Goal: Task Accomplishment & Management: Use online tool/utility

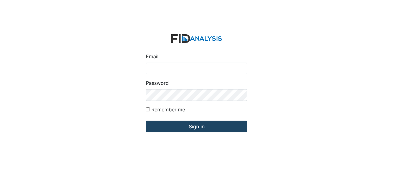
type input "Jbryant@lifeincorporated.com"
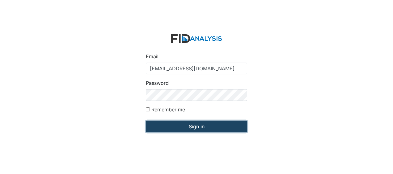
click at [168, 127] on input "Sign in" at bounding box center [196, 127] width 101 height 12
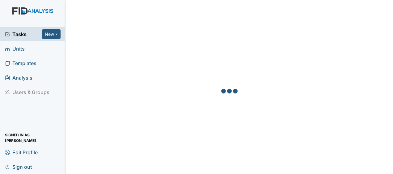
click at [32, 48] on link "Units" at bounding box center [32, 48] width 65 height 15
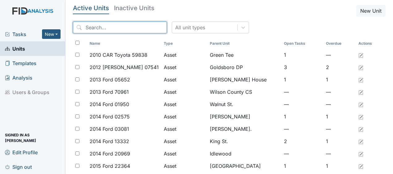
click at [119, 30] on input "search" at bounding box center [120, 28] width 94 height 12
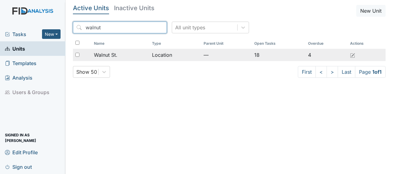
type input "walnut"
click at [116, 55] on span "Walnut St." at bounding box center [105, 54] width 23 height 7
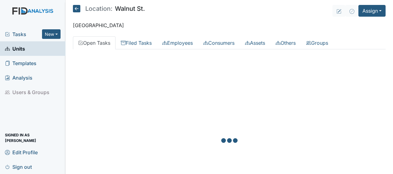
click at [116, 55] on div at bounding box center [229, 141] width 313 height 174
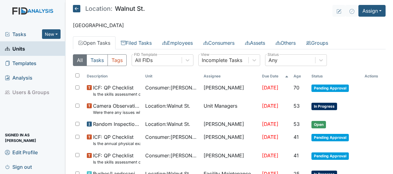
click at [74, 10] on icon at bounding box center [76, 8] width 7 height 7
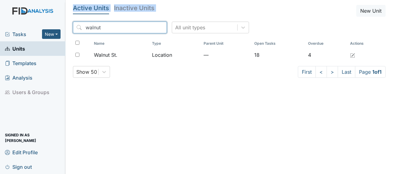
click at [148, 28] on input "walnut" at bounding box center [120, 28] width 94 height 12
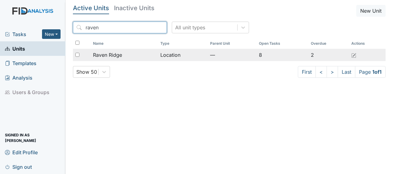
type input "raven"
click at [151, 51] on td "Raven Ridge" at bounding box center [123, 55] width 67 height 12
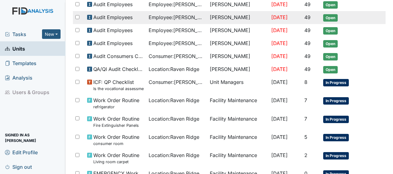
scroll to position [276, 0]
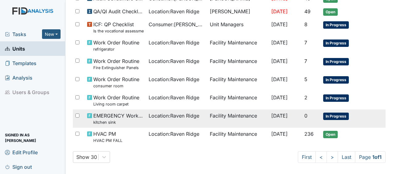
click at [165, 113] on span "Location : Raven Ridge" at bounding box center [174, 115] width 51 height 7
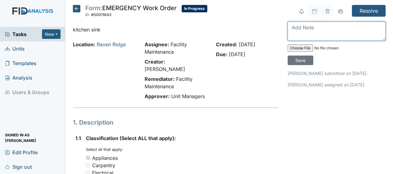
click at [290, 30] on textarea at bounding box center [337, 31] width 98 height 19
click at [290, 30] on textarea "replaced faucet" at bounding box center [337, 31] width 98 height 19
click at [290, 30] on textarea "faucet" at bounding box center [337, 31] width 98 height 19
click at [330, 28] on textarea "replaced faucet" at bounding box center [337, 31] width 98 height 19
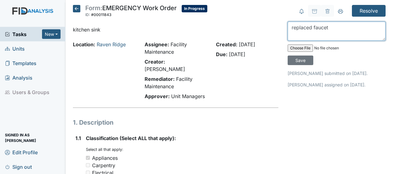
click at [330, 28] on textarea "replaced faucet" at bounding box center [337, 31] width 98 height 19
click at [342, 29] on textarea "replaced faucet" at bounding box center [337, 31] width 98 height 19
type textarea "replaced [PERSON_NAME] and secured p trap under [PERSON_NAME]"
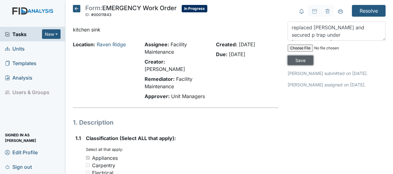
click at [299, 58] on input "Save" at bounding box center [301, 61] width 26 height 10
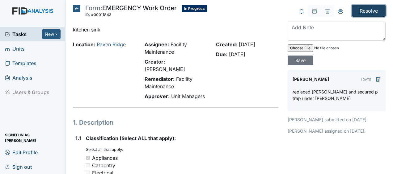
click at [366, 13] on input "Resolve" at bounding box center [369, 11] width 34 height 12
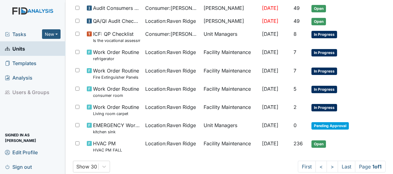
scroll to position [287, 0]
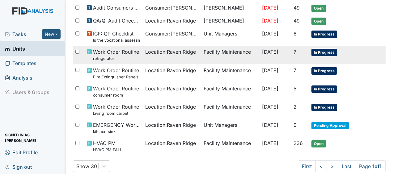
click at [129, 56] on small "refrigerator" at bounding box center [116, 59] width 46 height 6
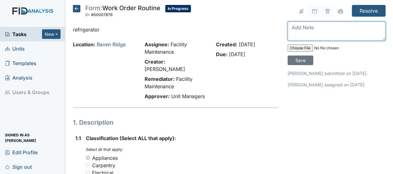
click at [290, 30] on textarea at bounding box center [337, 31] width 98 height 19
click at [340, 25] on textarea "adjusted tempature" at bounding box center [337, 31] width 98 height 19
type textarea "adjusted temperature JB"
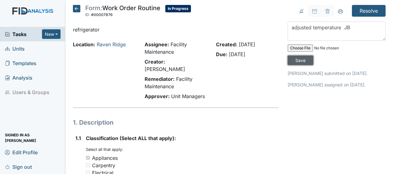
click at [300, 60] on input "Save" at bounding box center [301, 61] width 26 height 10
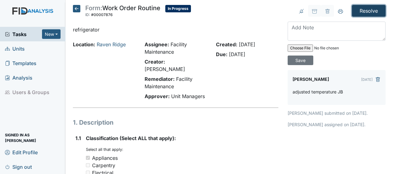
click at [363, 9] on input "Resolve" at bounding box center [369, 11] width 34 height 12
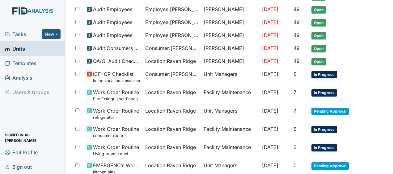
scroll to position [259, 0]
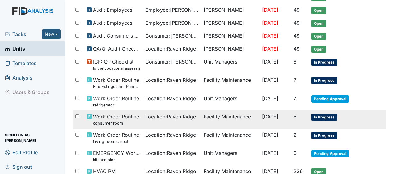
click at [231, 113] on td "Facility Maintenance" at bounding box center [230, 120] width 58 height 18
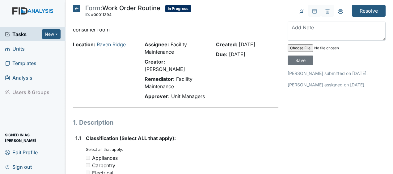
click at [79, 10] on icon at bounding box center [76, 8] width 7 height 7
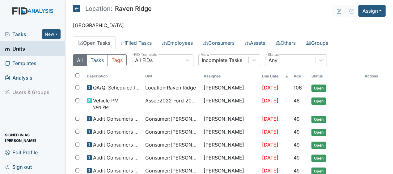
click at [78, 9] on icon at bounding box center [76, 8] width 7 height 7
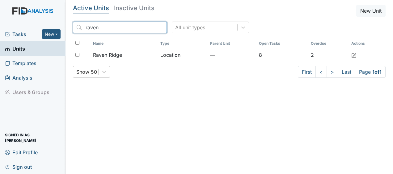
click at [148, 27] on input "raven" at bounding box center [120, 28] width 94 height 12
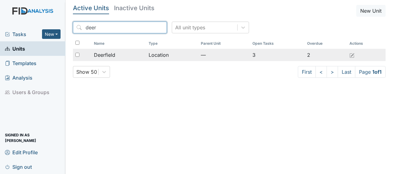
type input "deer"
click at [112, 56] on span "Deerfield" at bounding box center [104, 54] width 21 height 7
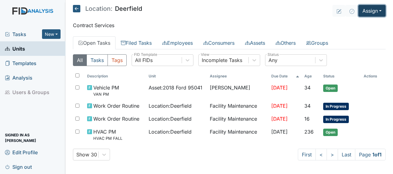
click at [367, 12] on button "Assign" at bounding box center [371, 11] width 27 height 12
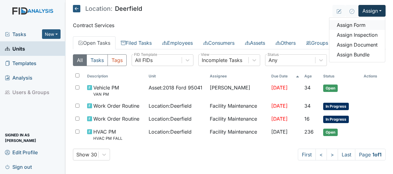
click at [352, 26] on link "Assign Form" at bounding box center [357, 25] width 56 height 10
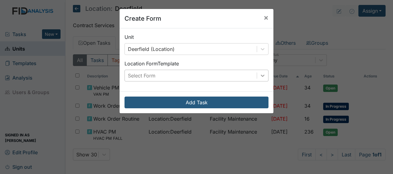
click at [260, 77] on icon at bounding box center [262, 76] width 6 height 6
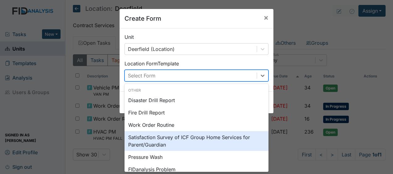
click at [156, 142] on div "Satisfaction Survey of ICF Group Home Services for Parent/Guardian" at bounding box center [196, 141] width 144 height 20
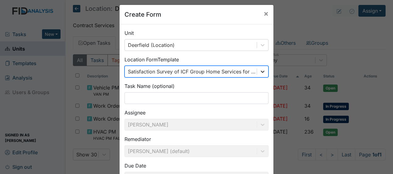
click at [261, 72] on div at bounding box center [262, 71] width 11 height 11
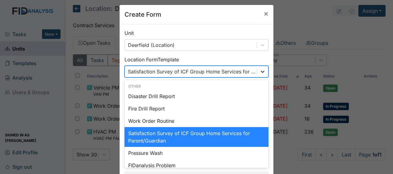
scroll to position [5, 0]
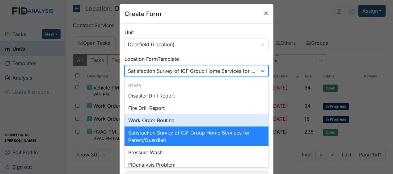
click at [230, 119] on div "Work Order Routine" at bounding box center [196, 120] width 144 height 12
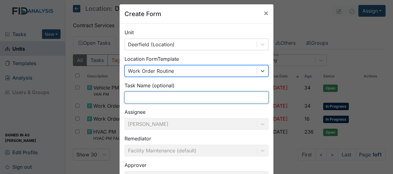
click at [197, 98] on input "text" at bounding box center [196, 98] width 144 height 12
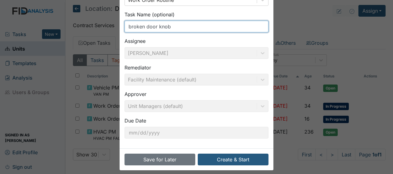
scroll to position [80, 0]
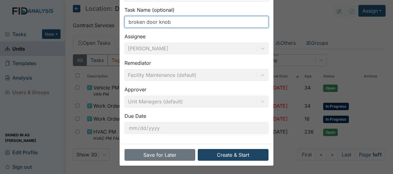
type input "broken door knob"
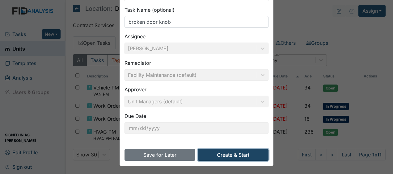
click at [219, 153] on button "Create & Start" at bounding box center [233, 155] width 71 height 12
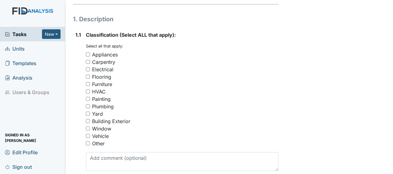
scroll to position [104, 0]
click at [88, 60] on input "Carpentry" at bounding box center [88, 62] width 4 height 4
checkbox input "true"
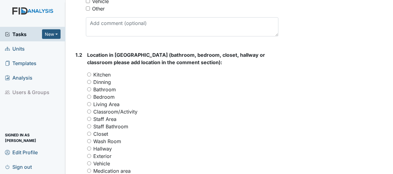
scroll to position [239, 0]
click at [90, 95] on input "Bedroom" at bounding box center [89, 97] width 4 height 4
radio input "true"
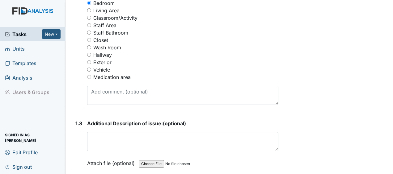
scroll to position [333, 0]
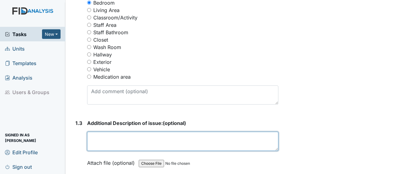
click at [94, 132] on textarea at bounding box center [182, 141] width 191 height 19
click at [127, 132] on textarea "can not open" at bounding box center [182, 141] width 191 height 19
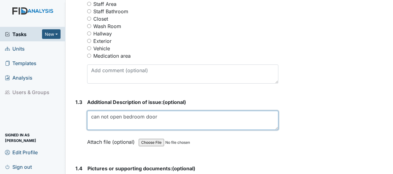
scroll to position [502, 0]
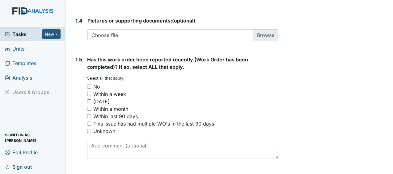
type textarea "can not open bedroom door"
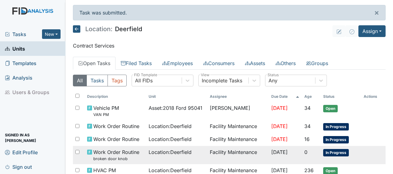
click at [252, 153] on td "Facility Maintenance" at bounding box center [237, 155] width 61 height 18
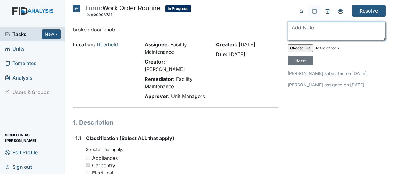
click at [297, 33] on textarea at bounding box center [337, 31] width 98 height 19
type textarea "repaired bedroom door and knob JB"
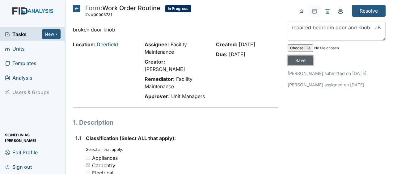
click at [294, 61] on input "Save" at bounding box center [301, 61] width 26 height 10
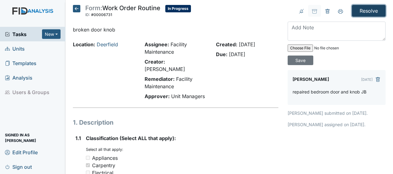
click at [366, 13] on input "Resolve" at bounding box center [369, 11] width 34 height 12
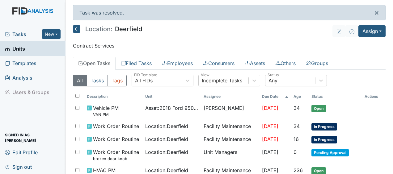
click at [77, 30] on icon at bounding box center [76, 28] width 7 height 7
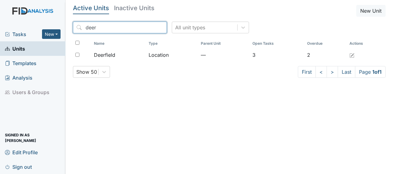
click at [148, 27] on input "deer" at bounding box center [120, 28] width 94 height 12
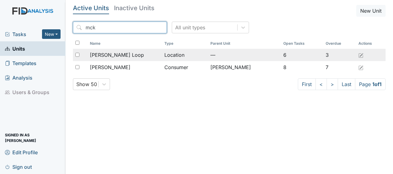
type input "mck"
click at [107, 55] on span "[PERSON_NAME] Loop" at bounding box center [117, 54] width 54 height 7
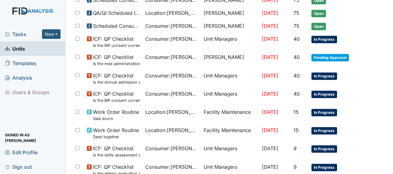
scroll to position [201, 0]
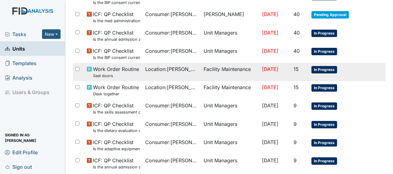
click at [181, 68] on span "Location : [PERSON_NAME][GEOGRAPHIC_DATA]" at bounding box center [171, 68] width 53 height 7
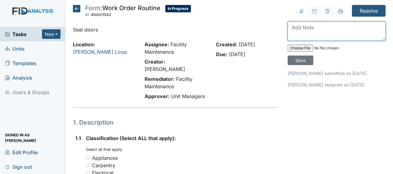
click at [290, 32] on textarea at bounding box center [337, 31] width 98 height 19
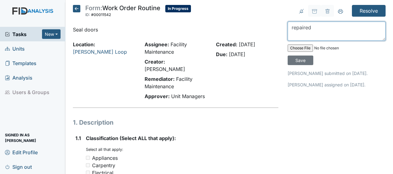
click at [314, 29] on textarea "repaired" at bounding box center [337, 31] width 98 height 19
type textarea "repaired JB"
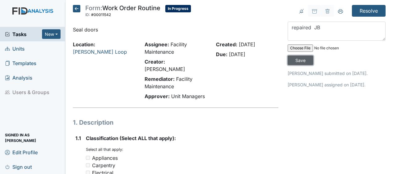
click at [297, 59] on input "Save" at bounding box center [301, 61] width 26 height 10
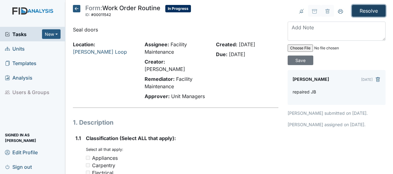
click at [362, 11] on input "Resolve" at bounding box center [369, 11] width 34 height 12
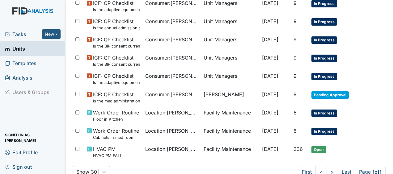
scroll to position [361, 0]
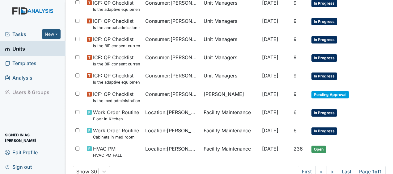
click at [334, 103] on td "Pending Approval" at bounding box center [335, 97] width 53 height 18
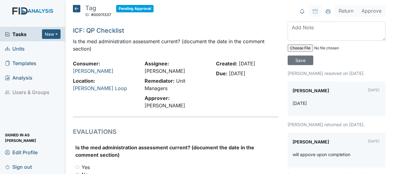
click at [77, 7] on icon at bounding box center [76, 8] width 7 height 7
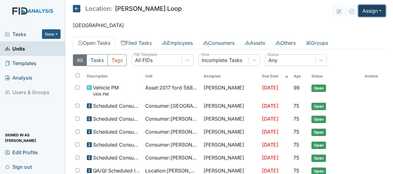
click at [361, 13] on button "Assign" at bounding box center [371, 11] width 27 height 12
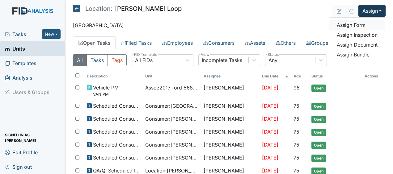
click at [350, 24] on link "Assign Form" at bounding box center [357, 25] width 56 height 10
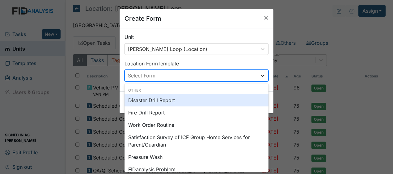
click at [260, 75] on icon at bounding box center [262, 76] width 6 height 6
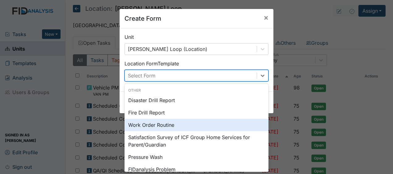
click at [165, 126] on div "Work Order Routine" at bounding box center [196, 125] width 144 height 12
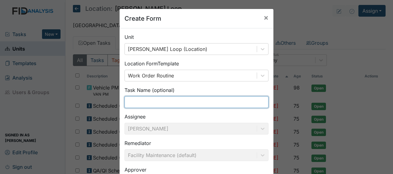
click at [186, 103] on input "text" at bounding box center [196, 102] width 144 height 12
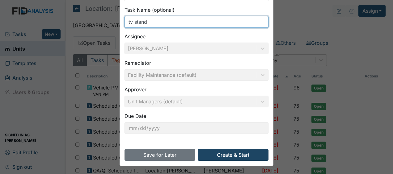
type input "tv stand"
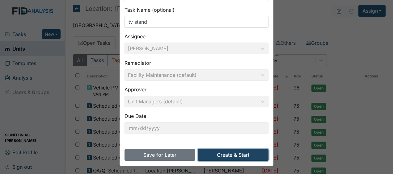
click at [216, 157] on button "Create & Start" at bounding box center [233, 155] width 71 height 12
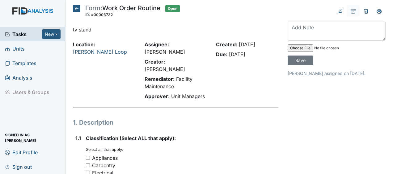
scroll to position [13, 0]
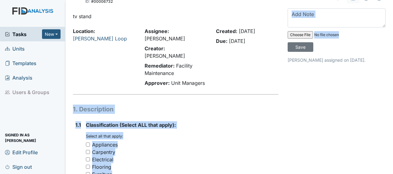
drag, startPoint x: 285, startPoint y: 88, endPoint x: 270, endPoint y: 36, distance: 54.1
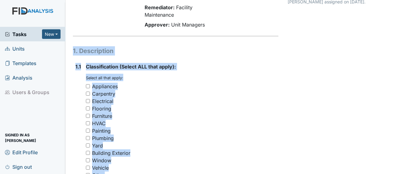
scroll to position [75, 0]
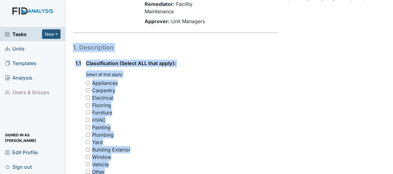
click at [270, 43] on h1 "1. Description" at bounding box center [175, 47] width 205 height 9
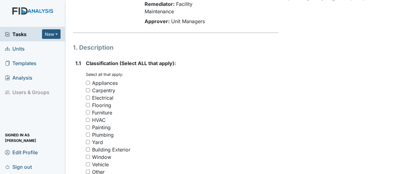
click at [89, 88] on input "Carpentry" at bounding box center [88, 90] width 4 height 4
checkbox input "true"
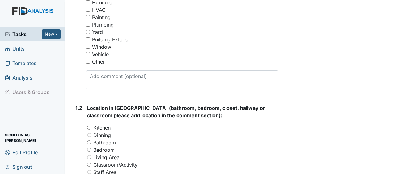
scroll to position [187, 0]
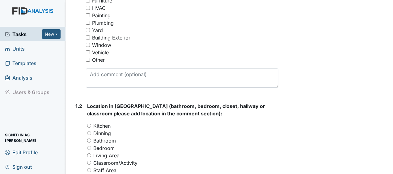
click at [89, 154] on input "Living Area" at bounding box center [89, 156] width 4 height 4
radio input "true"
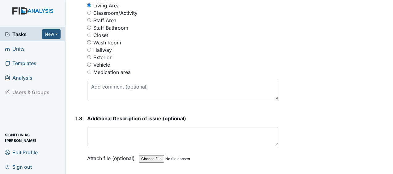
scroll to position [338, 0]
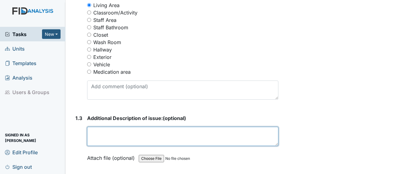
click at [95, 127] on textarea at bounding box center [182, 136] width 191 height 19
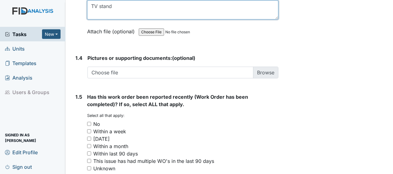
scroll to position [502, 0]
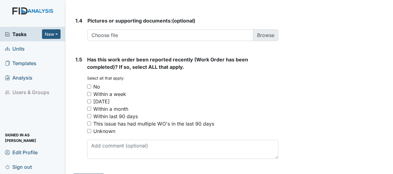
type textarea "TV stand"
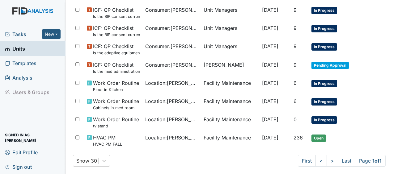
scroll to position [390, 0]
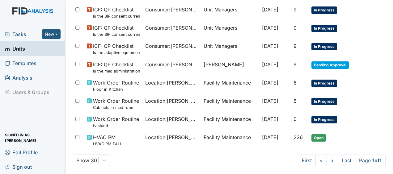
click at [183, 116] on span "Location : [PERSON_NAME][GEOGRAPHIC_DATA]" at bounding box center [171, 119] width 53 height 7
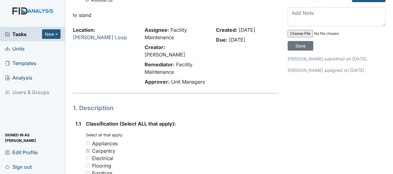
scroll to position [1, 0]
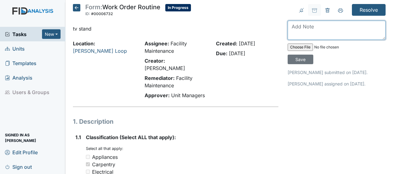
click at [300, 29] on textarea at bounding box center [337, 30] width 98 height 19
type textarea "assembled JB"
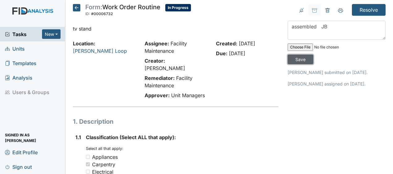
click at [301, 59] on input "Save" at bounding box center [301, 60] width 26 height 10
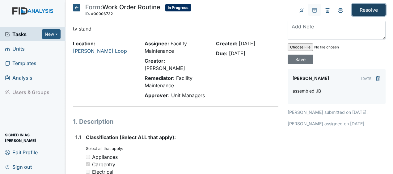
click at [360, 9] on input "Resolve" at bounding box center [369, 10] width 34 height 12
